Goal: Manage account settings

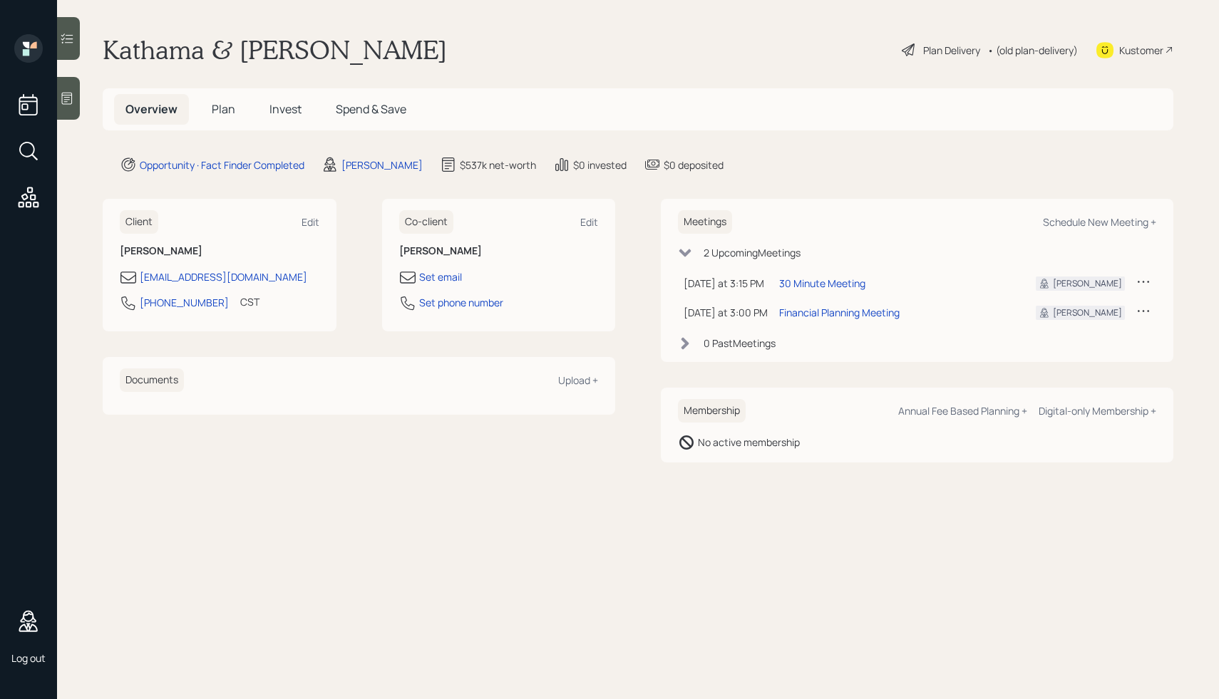
click at [1144, 311] on icon at bounding box center [1143, 311] width 14 height 14
click at [720, 321] on td "[DATE] at 3:00 PM [DATE] 3:00 PM EDT" at bounding box center [725, 312] width 95 height 29
click at [797, 311] on div "Financial Planning Meeting" at bounding box center [839, 312] width 120 height 15
click at [197, 307] on div "[PHONE_NUMBER]" at bounding box center [184, 302] width 89 height 15
select select "America/[GEOGRAPHIC_DATA]"
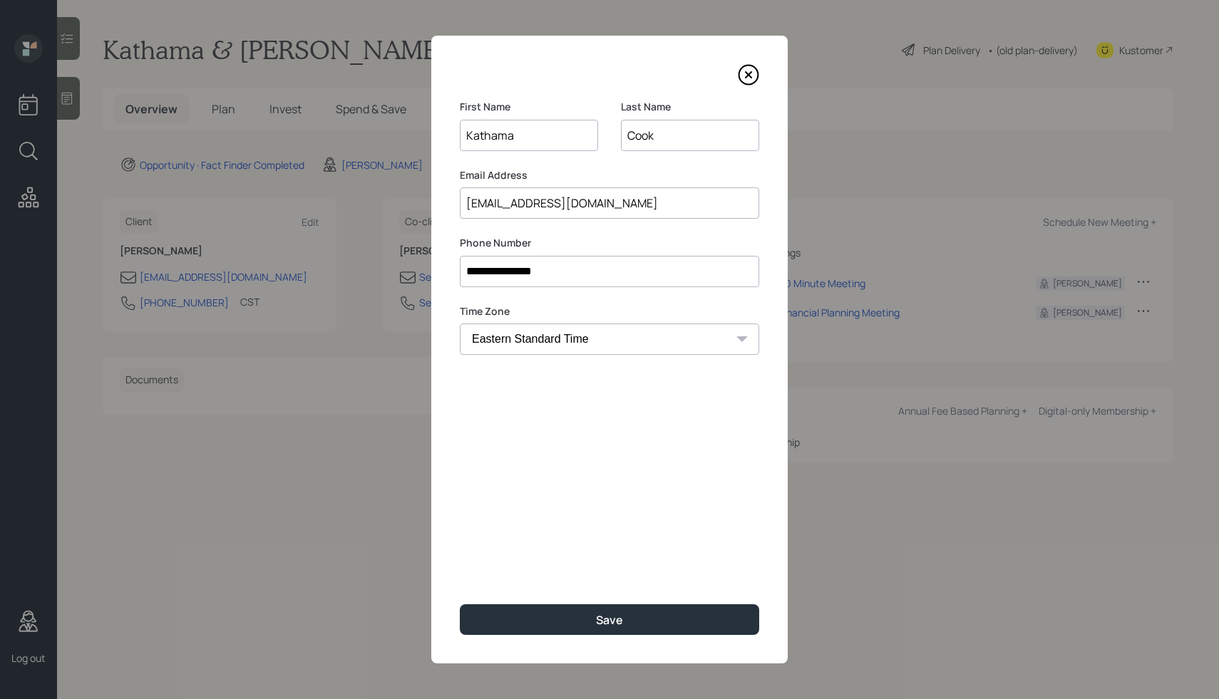
click at [747, 71] on icon at bounding box center [748, 74] width 21 height 21
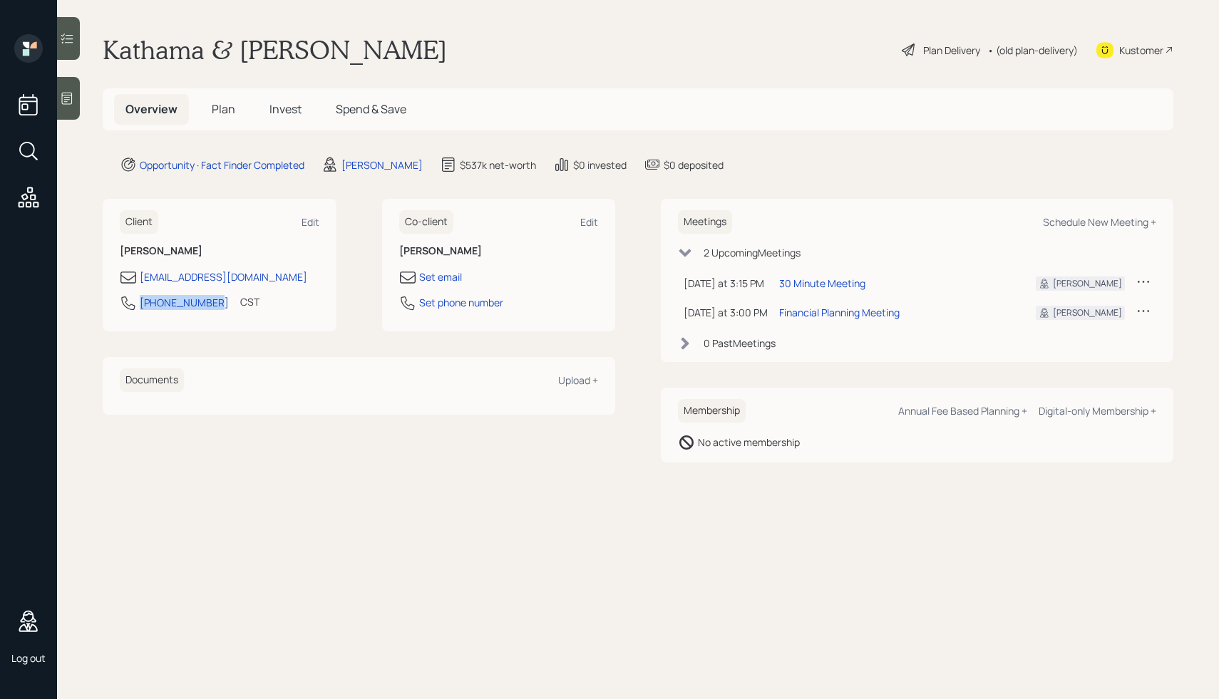
drag, startPoint x: 210, startPoint y: 305, endPoint x: 132, endPoint y: 305, distance: 78.4
click at [132, 305] on div "[PHONE_NUMBER] CST Currently 2:47 PM" at bounding box center [220, 307] width 200 height 26
copy div "[PHONE_NUMBER]"
click at [188, 310] on div "[PHONE_NUMBER]" at bounding box center [174, 302] width 109 height 17
click at [186, 309] on div "[PHONE_NUMBER]" at bounding box center [184, 302] width 89 height 15
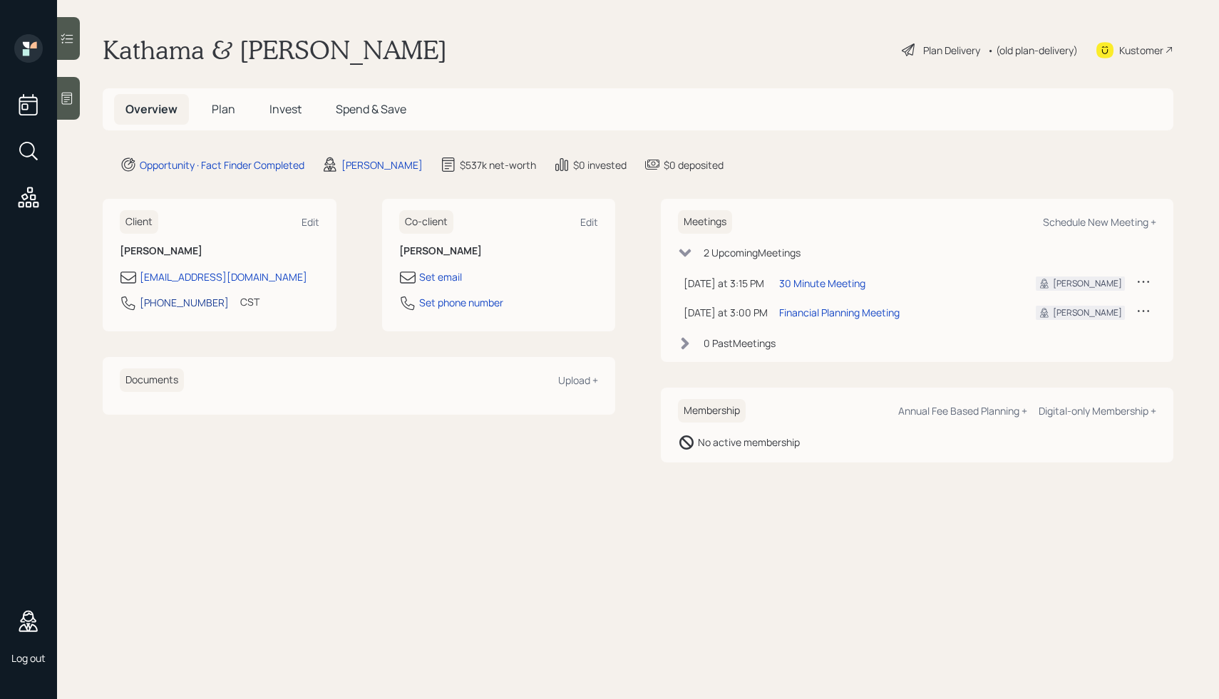
select select "America/[GEOGRAPHIC_DATA]"
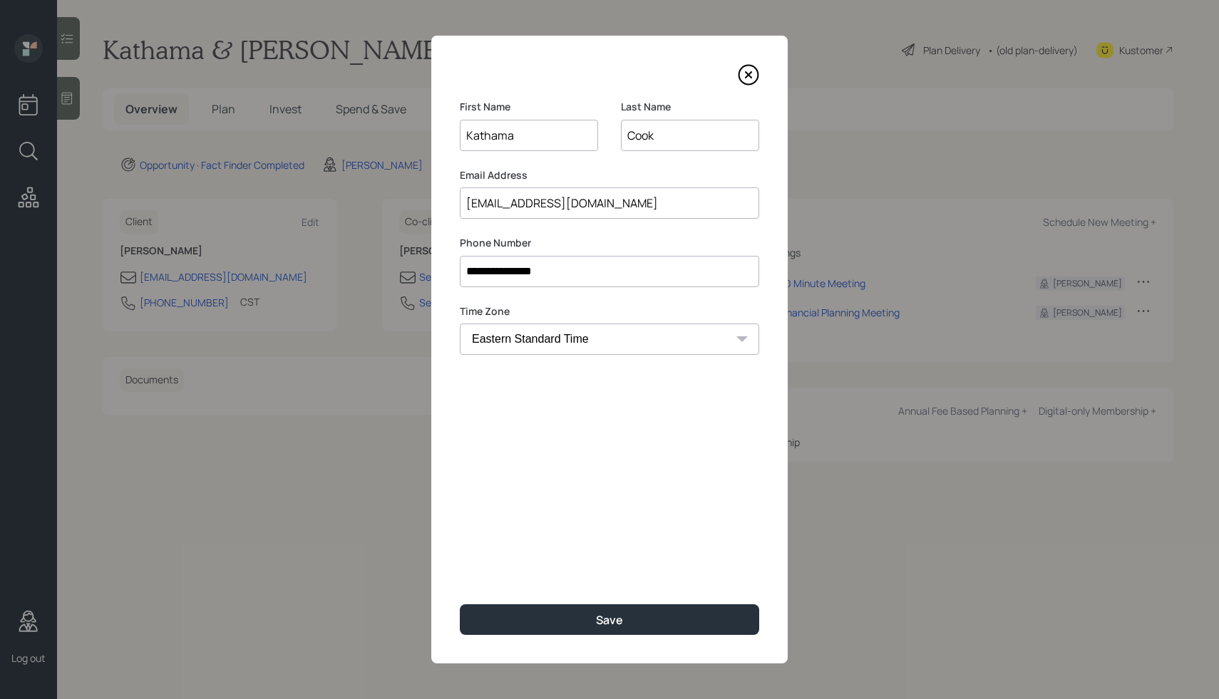
click at [480, 273] on input "**********" at bounding box center [609, 271] width 299 height 31
type input "**********"
